Goal: Information Seeking & Learning: Learn about a topic

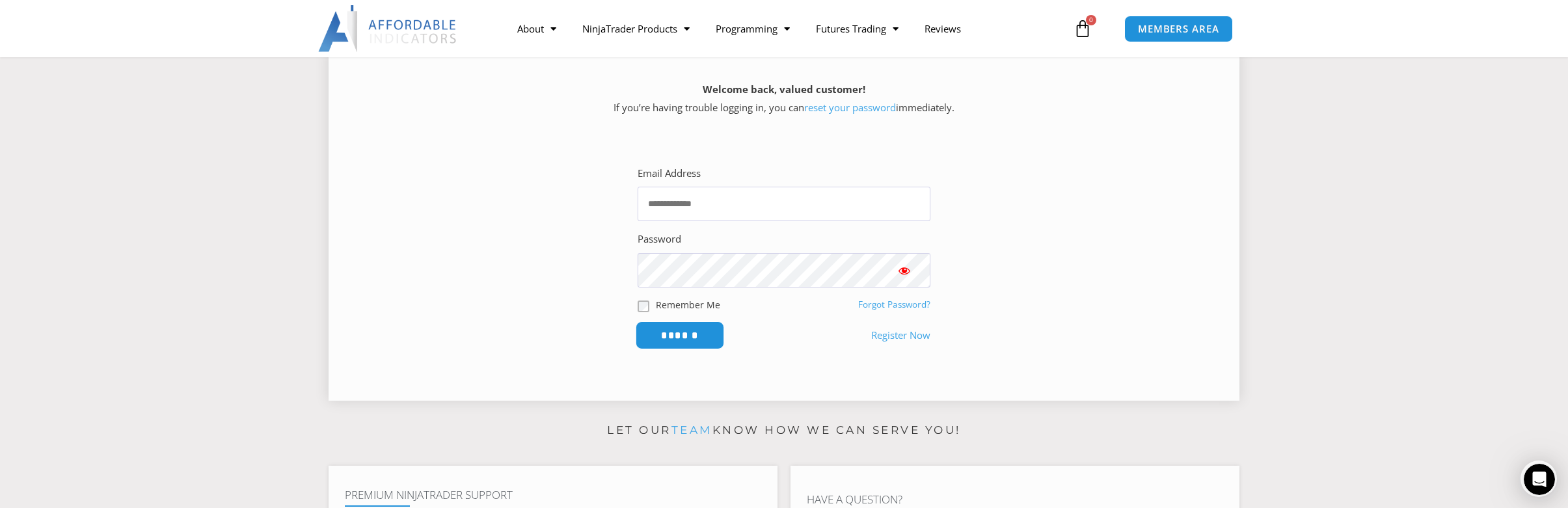
scroll to position [187, 0]
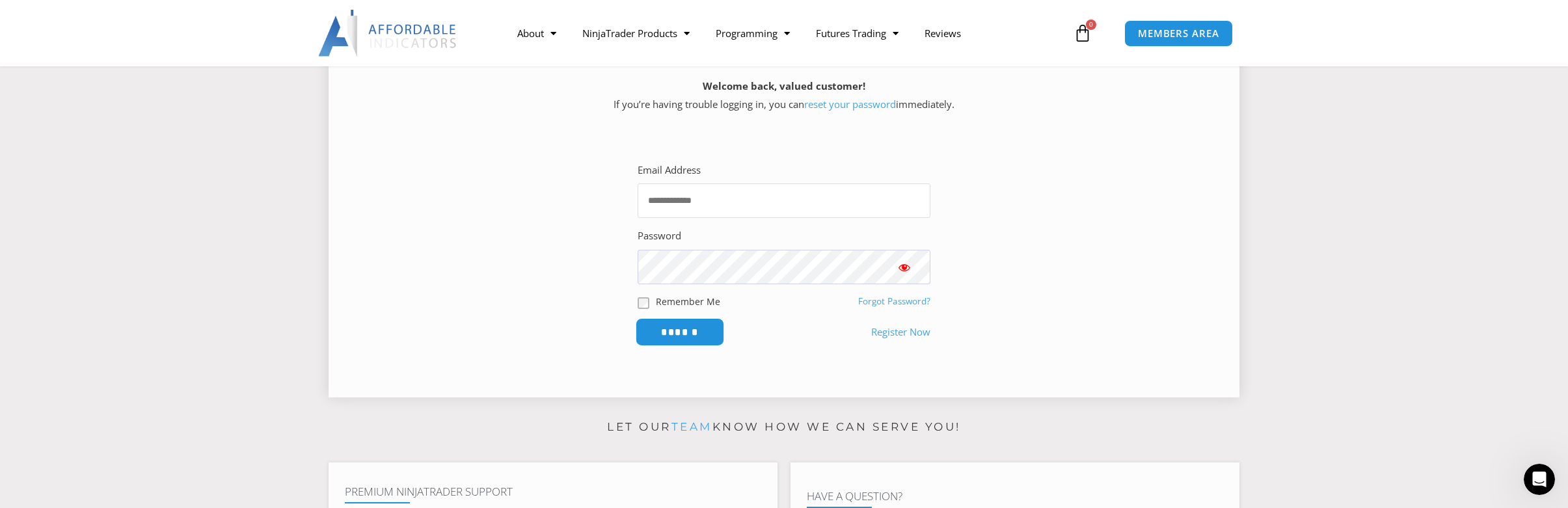
type input "**********"
click at [697, 329] on input "******" at bounding box center [681, 332] width 89 height 28
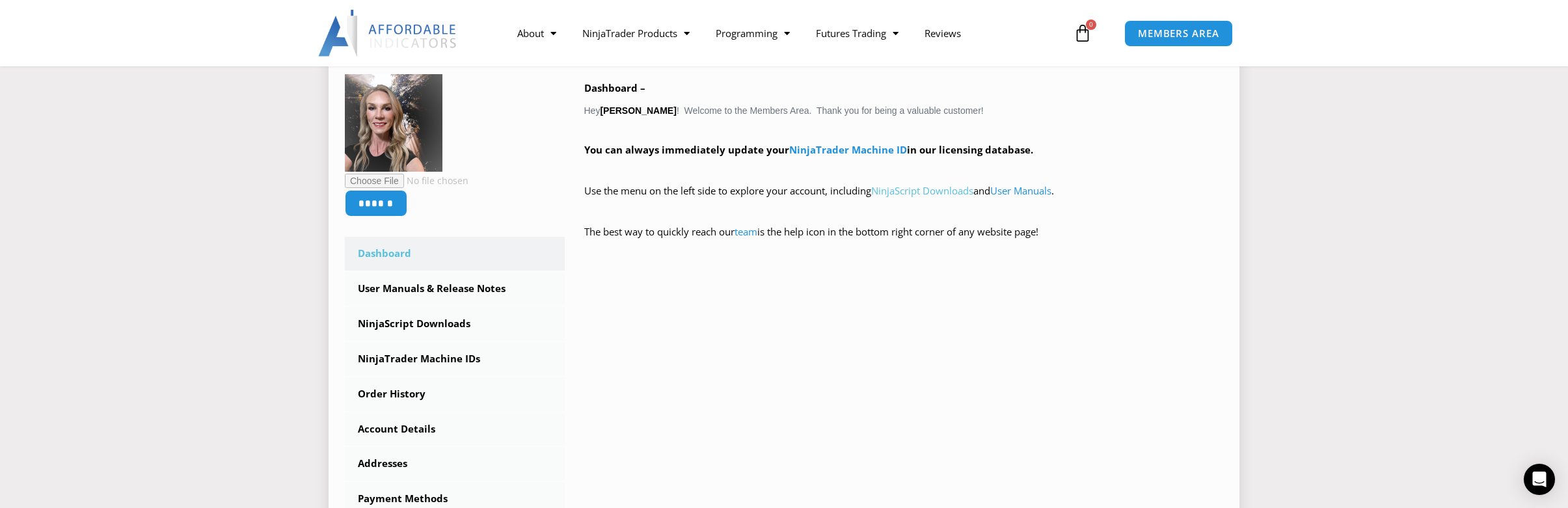
scroll to position [212, 0]
click at [936, 190] on link "NinjaScript Downloads" at bounding box center [922, 188] width 102 height 13
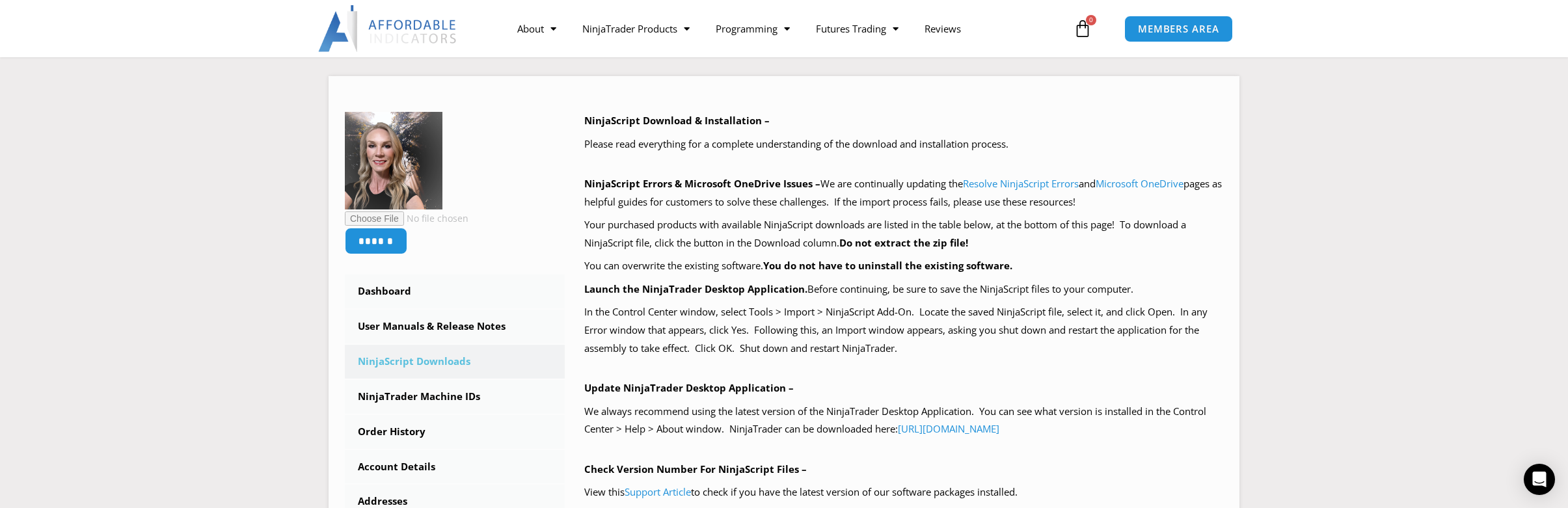
scroll to position [160, 0]
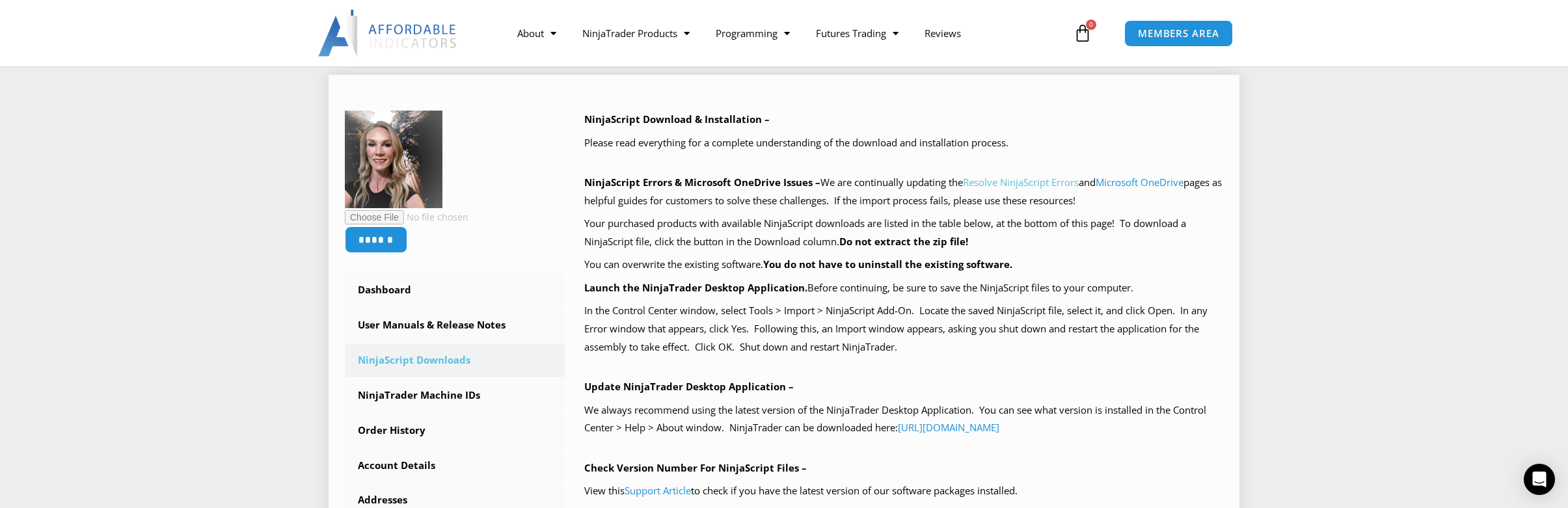
click at [996, 183] on link "Resolve NinjaScript Errors" at bounding box center [1021, 182] width 116 height 13
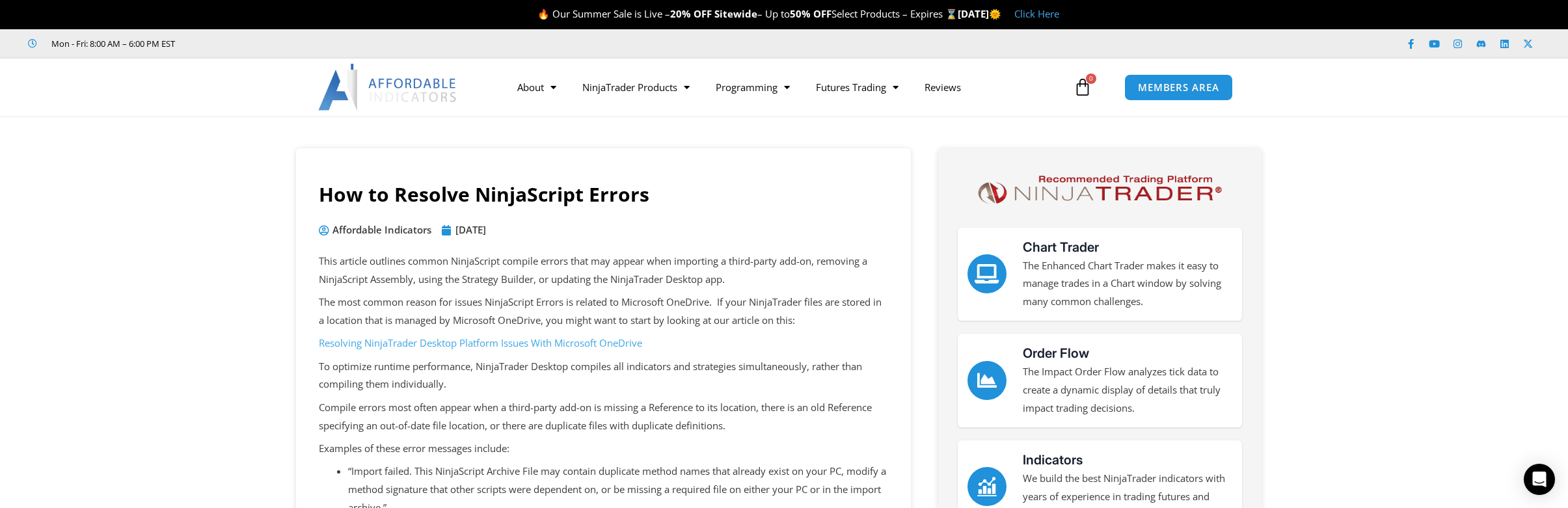
click at [452, 342] on link "Resolving NinjaTrader Desktop Platform Issues With Microsoft OneDrive" at bounding box center [480, 343] width 323 height 13
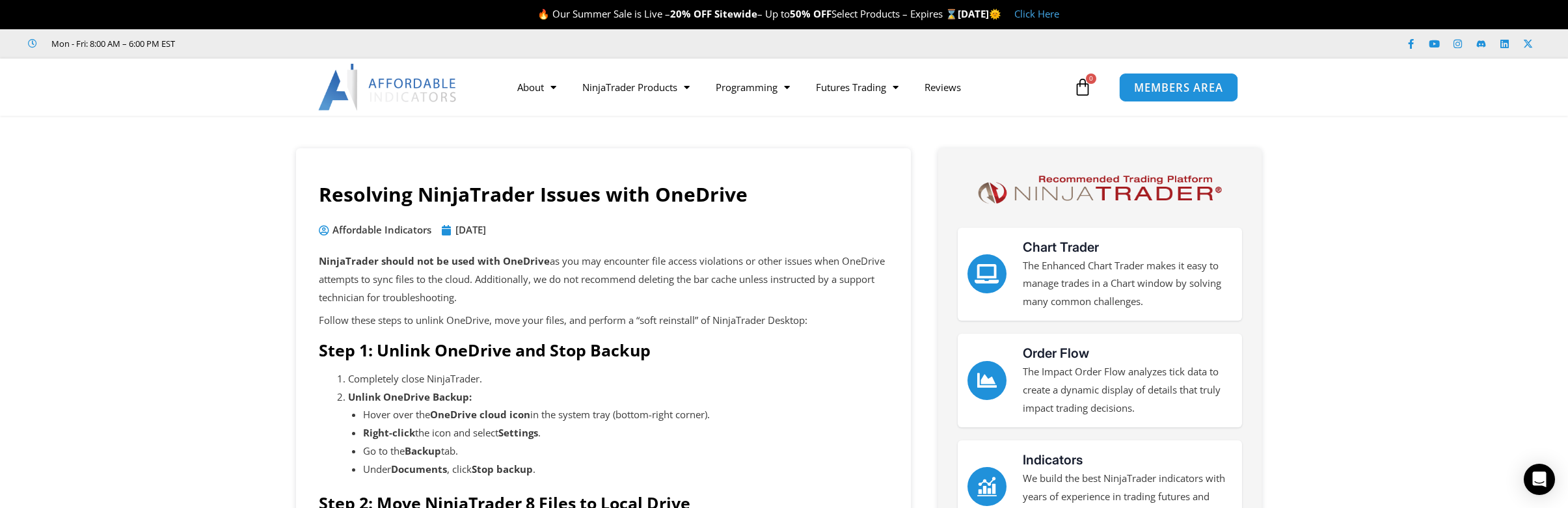
click at [1184, 98] on link "MEMBERS AREA" at bounding box center [1179, 86] width 119 height 29
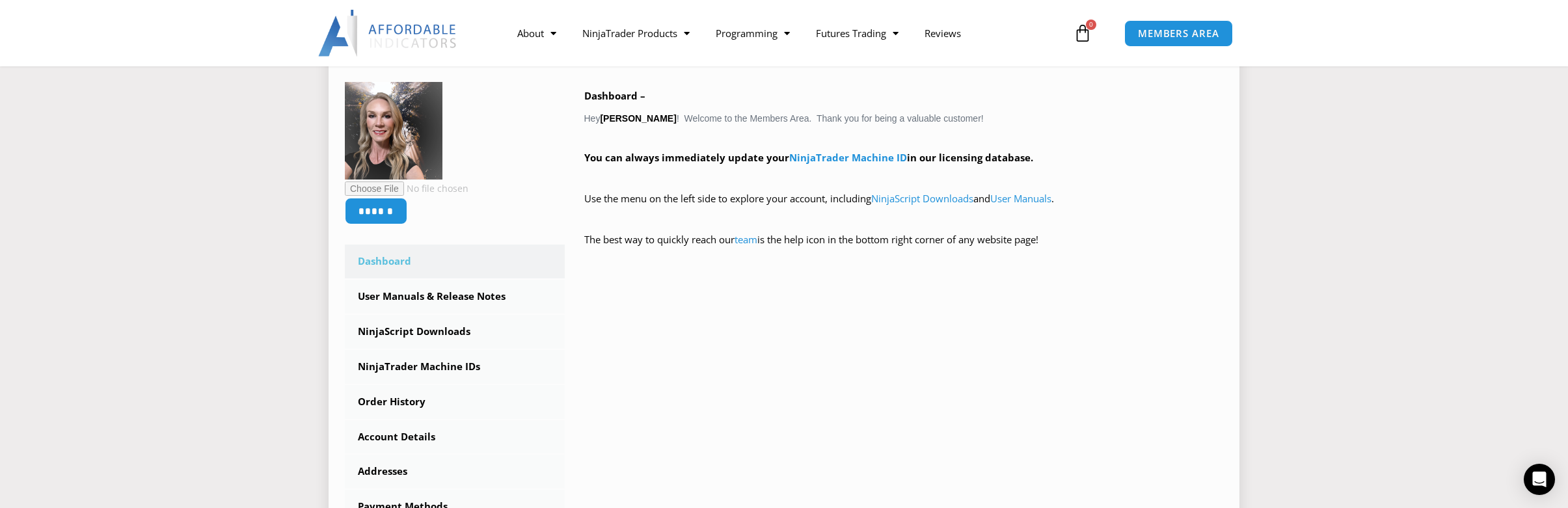
scroll to position [209, 0]
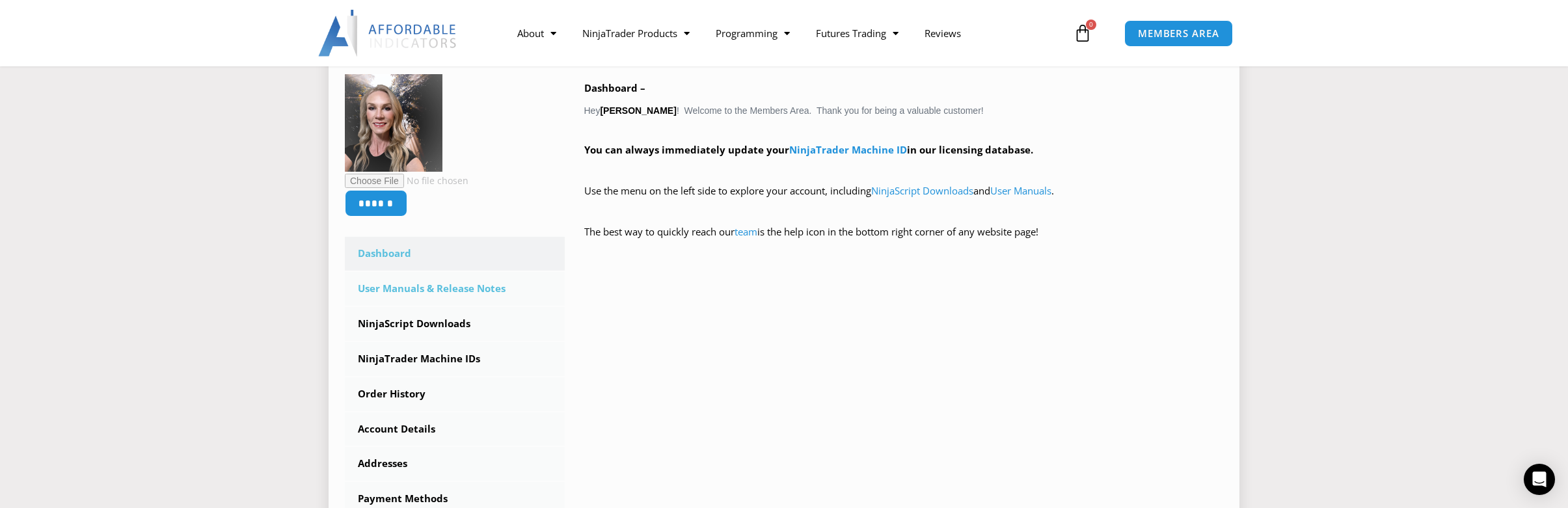
click at [488, 288] on link "User Manuals & Release Notes" at bounding box center [455, 288] width 220 height 34
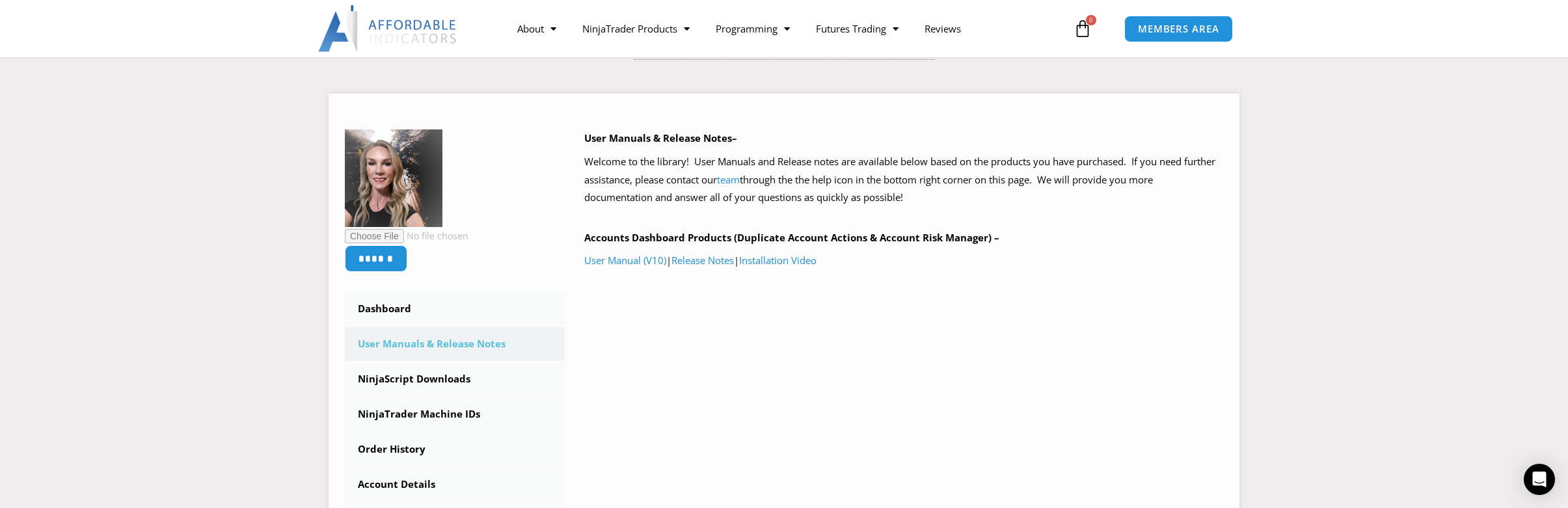
scroll to position [167, 0]
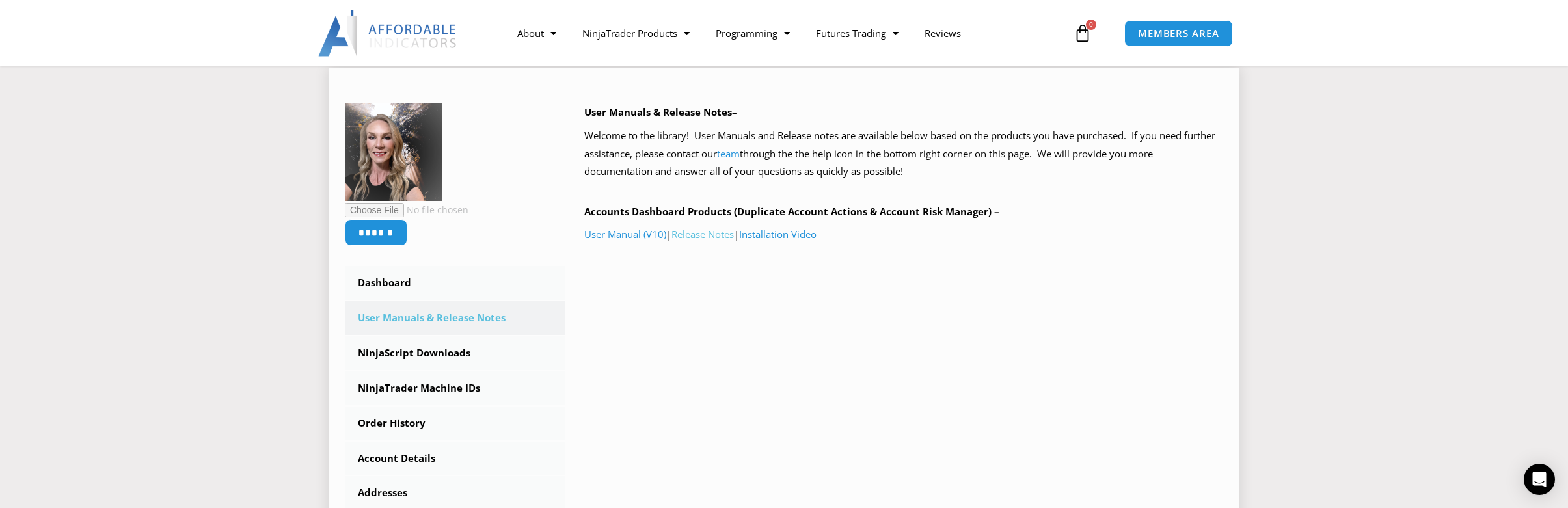
click at [695, 238] on link "Release Notes" at bounding box center [703, 234] width 63 height 13
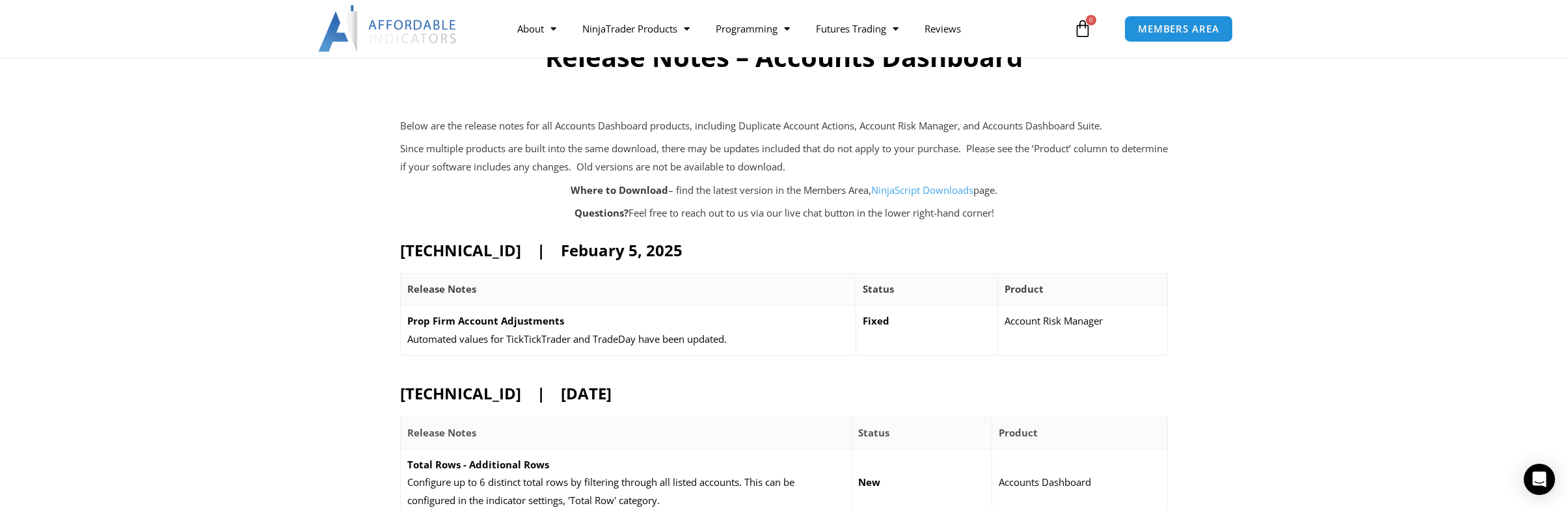
scroll to position [105, 0]
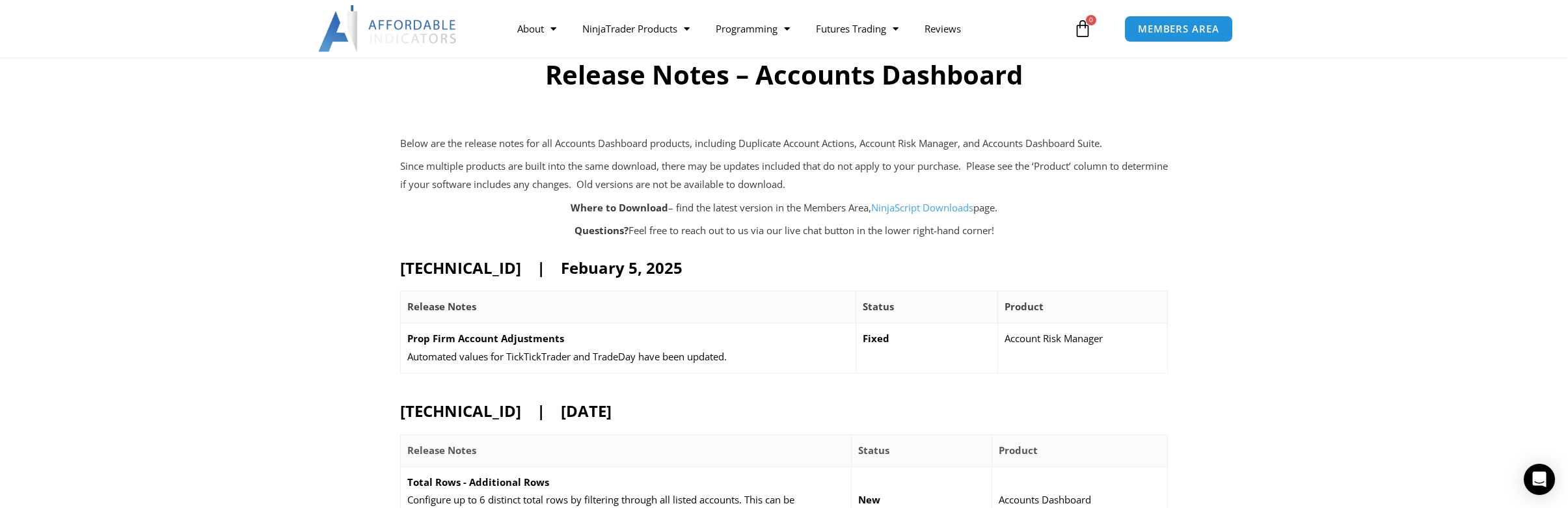
click at [905, 210] on link "NinjaScript Downloads" at bounding box center [922, 207] width 102 height 13
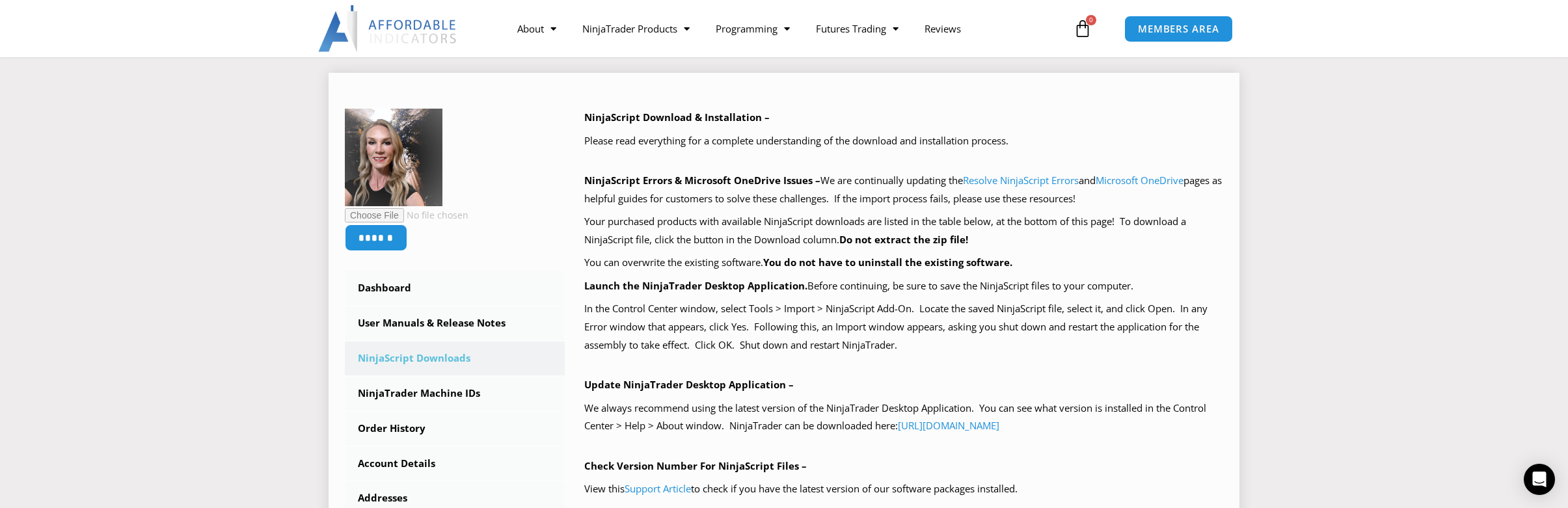
scroll to position [172, 0]
